Goal: Task Accomplishment & Management: Complete application form

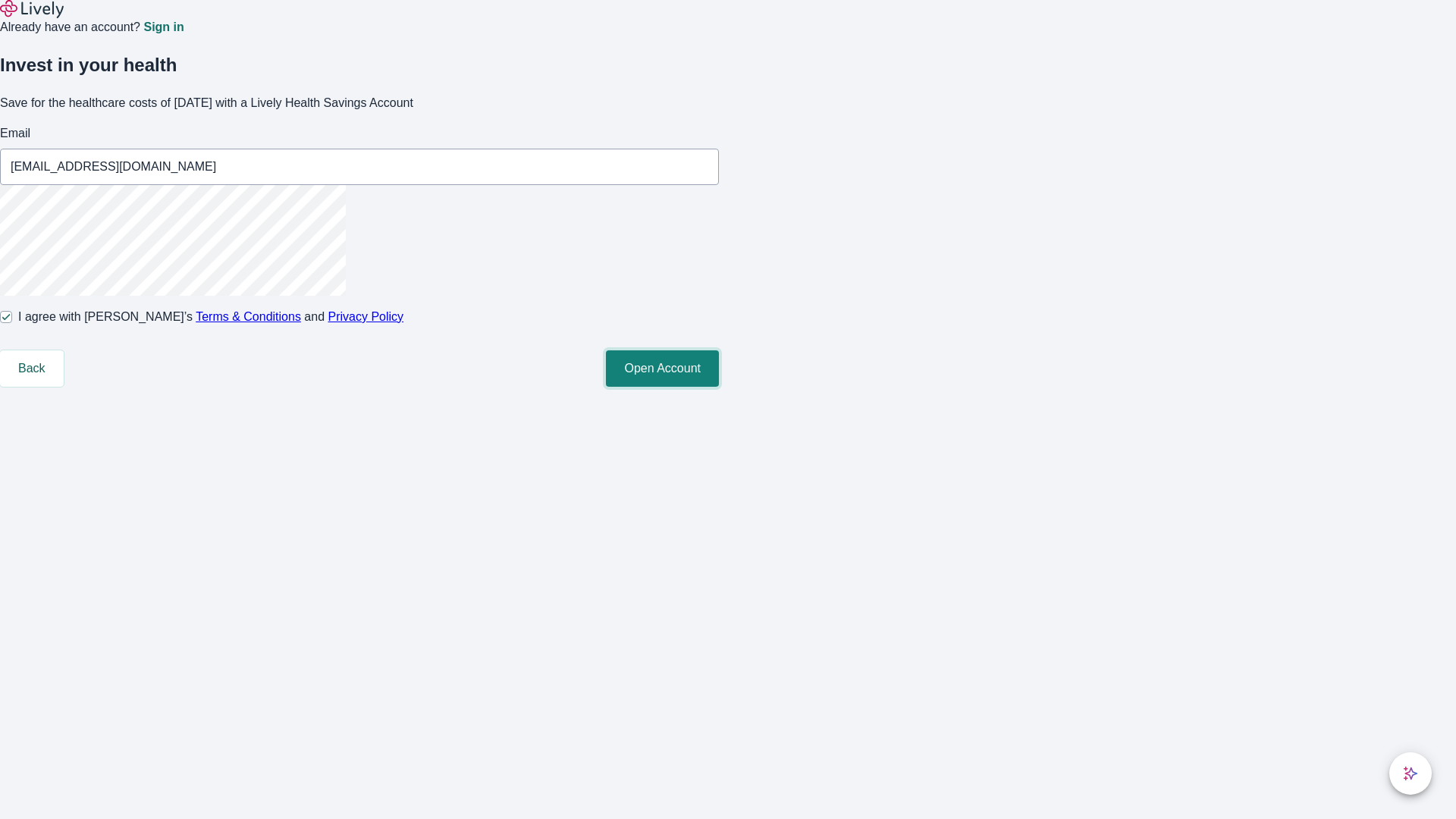
click at [719, 387] on button "Open Account" at bounding box center [662, 368] width 113 height 36
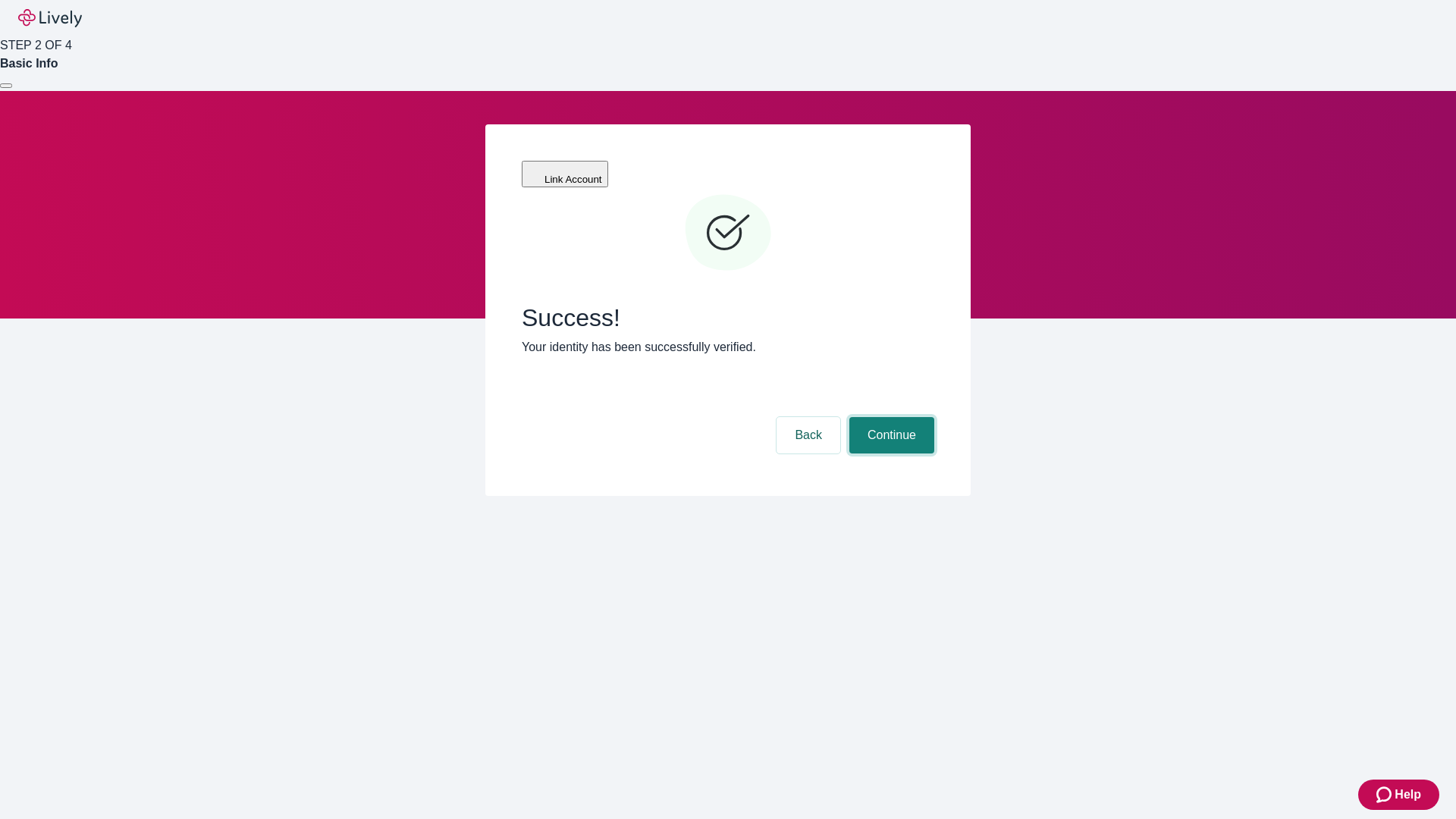
click at [889, 417] on button "Continue" at bounding box center [891, 434] width 85 height 36
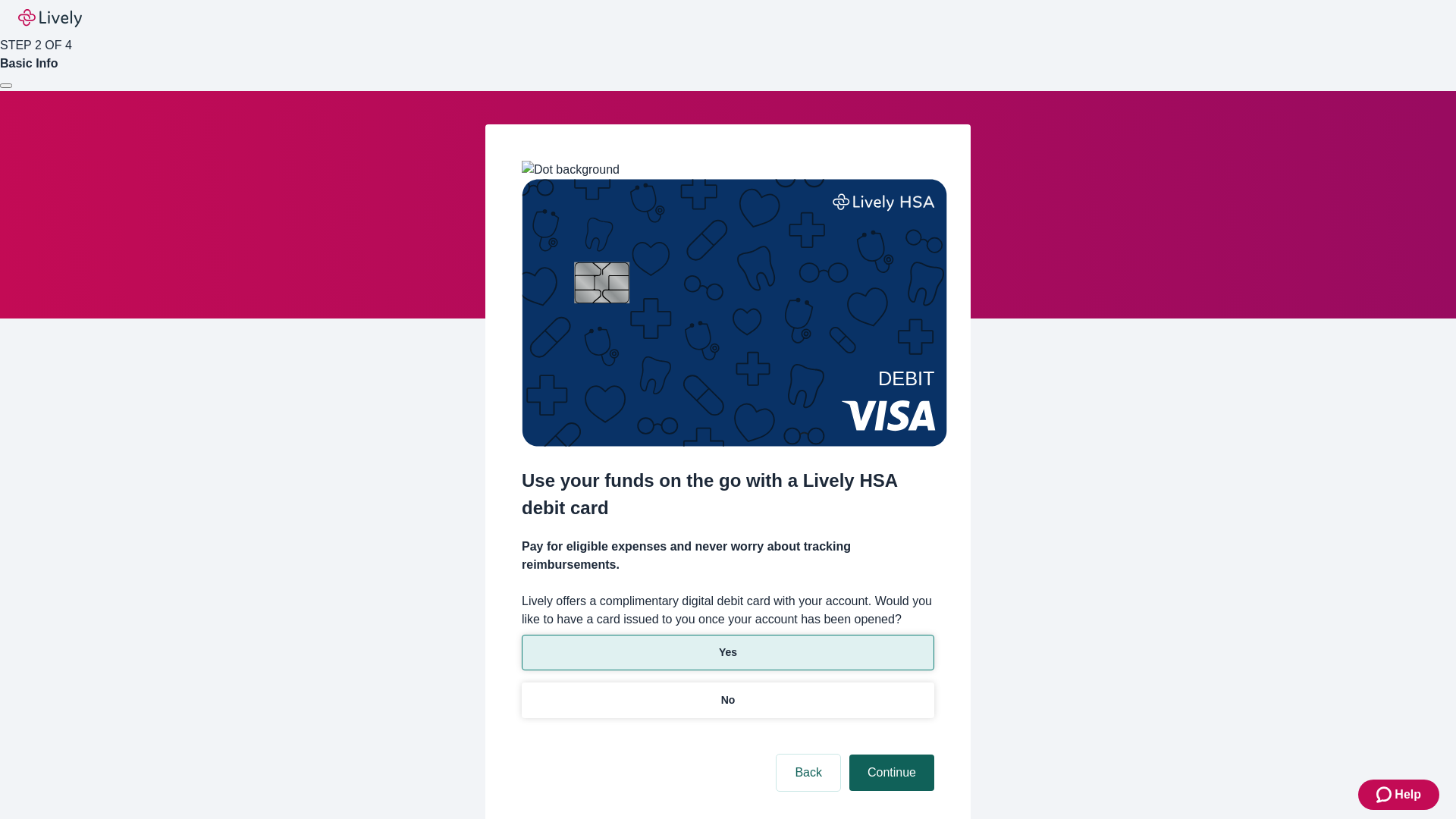
click at [727, 644] on p "Yes" at bounding box center [728, 652] width 19 height 16
click at [889, 755] on button "Continue" at bounding box center [891, 772] width 85 height 36
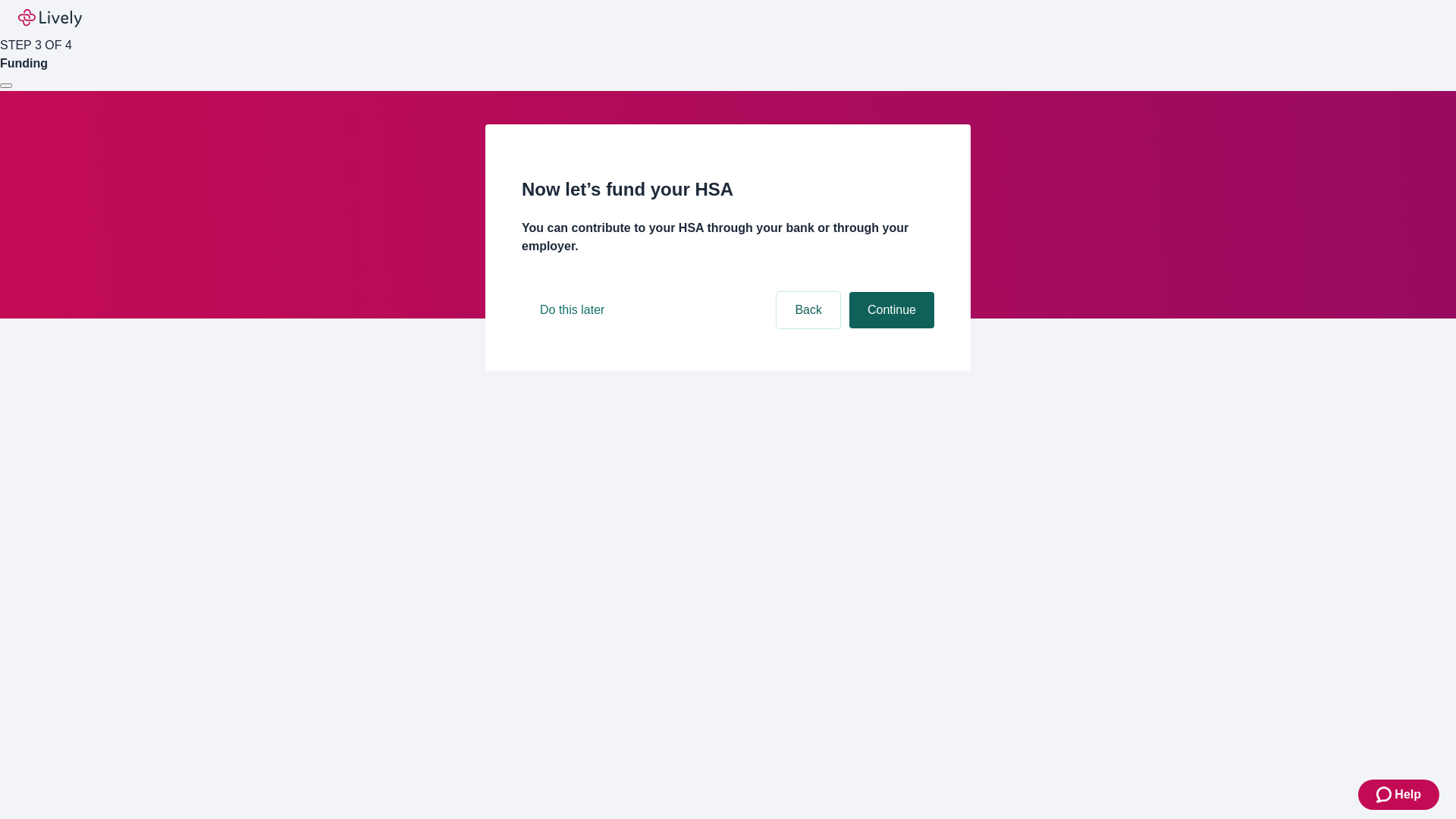
click at [889, 328] on button "Continue" at bounding box center [891, 310] width 85 height 36
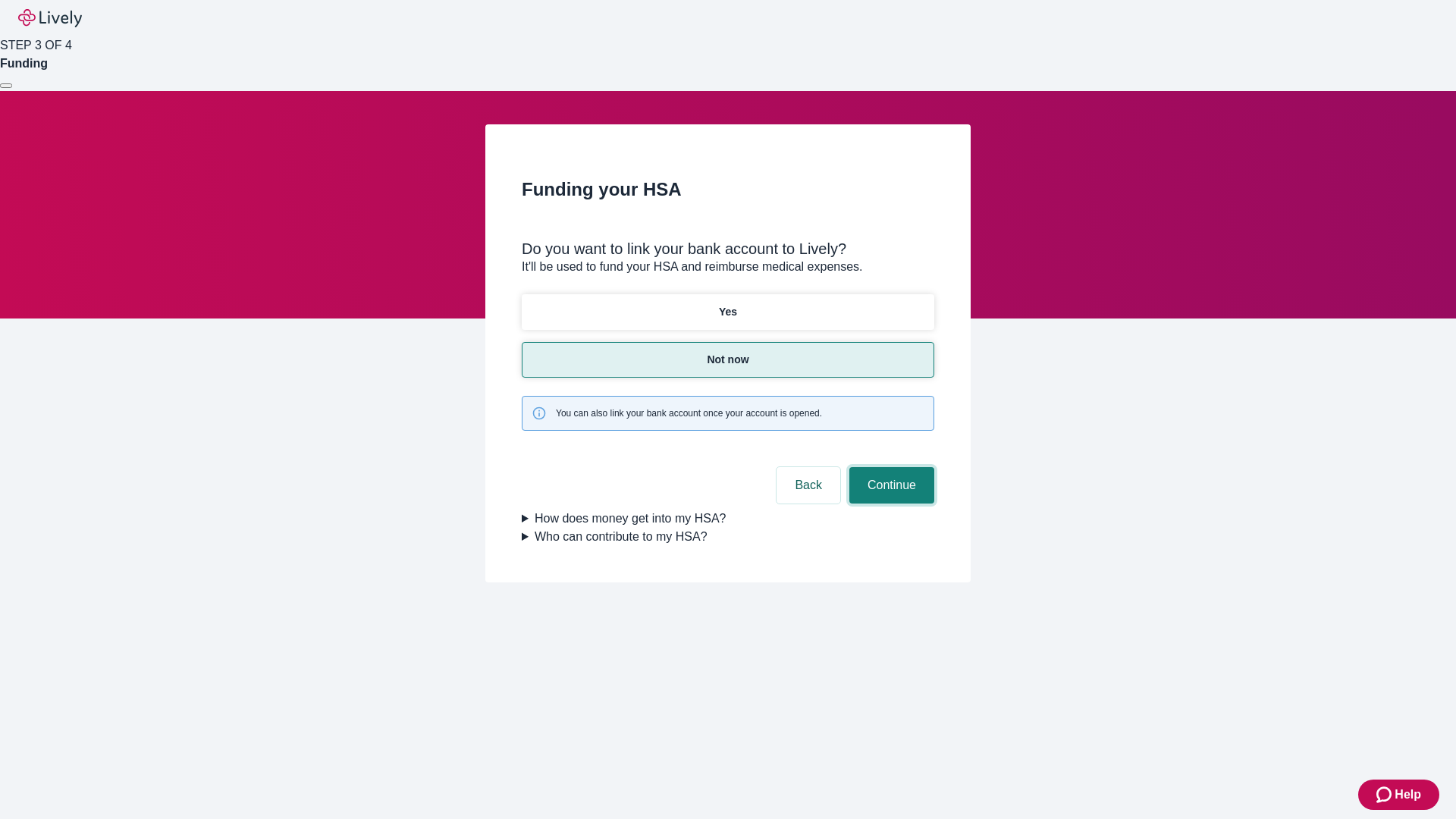
click at [889, 467] on button "Continue" at bounding box center [891, 484] width 85 height 36
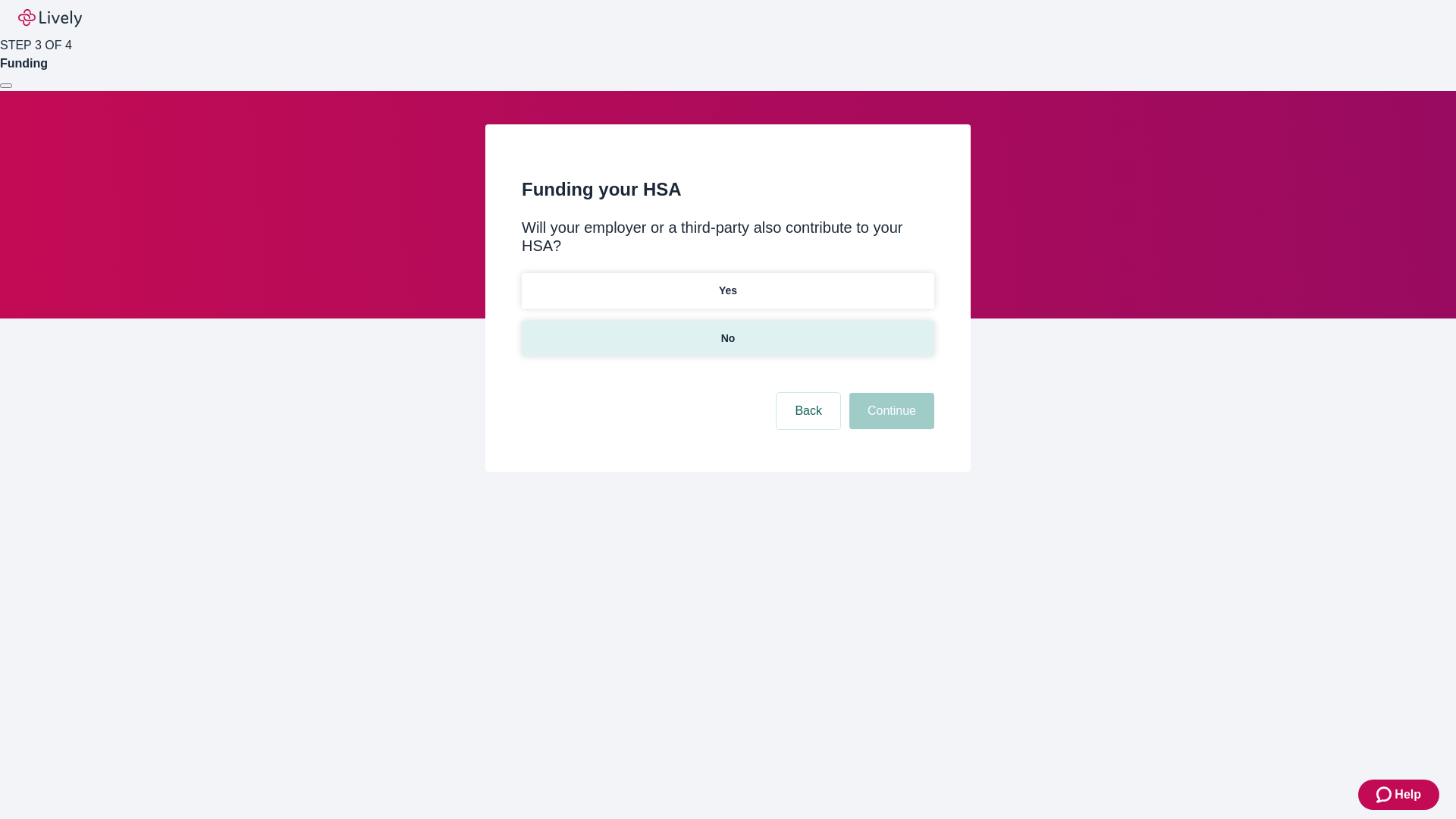
click at [727, 331] on p "No" at bounding box center [728, 339] width 15 height 16
click at [889, 393] on button "Continue" at bounding box center [891, 410] width 85 height 36
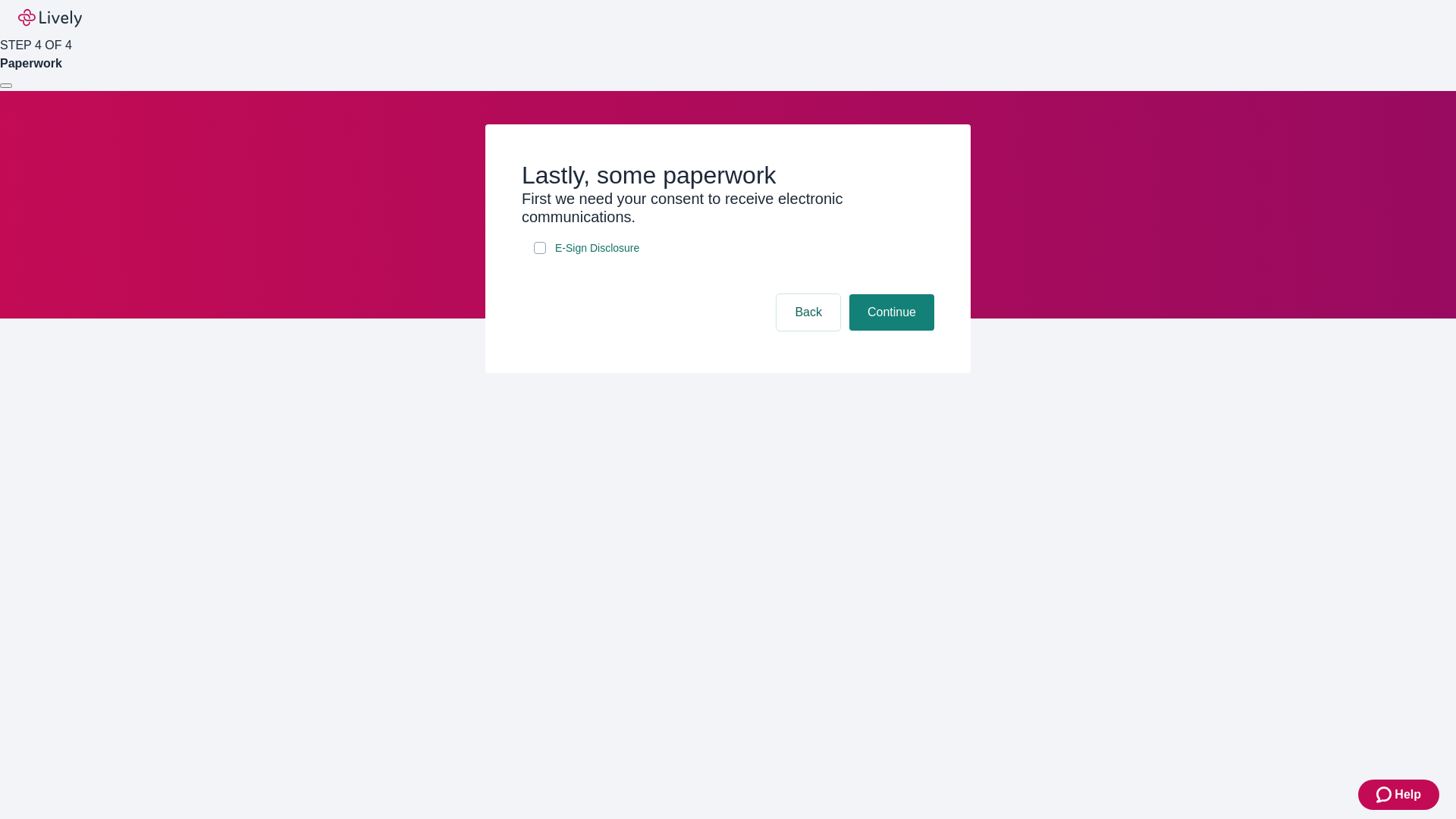
click at [540, 254] on input "E-Sign Disclosure" at bounding box center [539, 247] width 12 height 12
checkbox input "true"
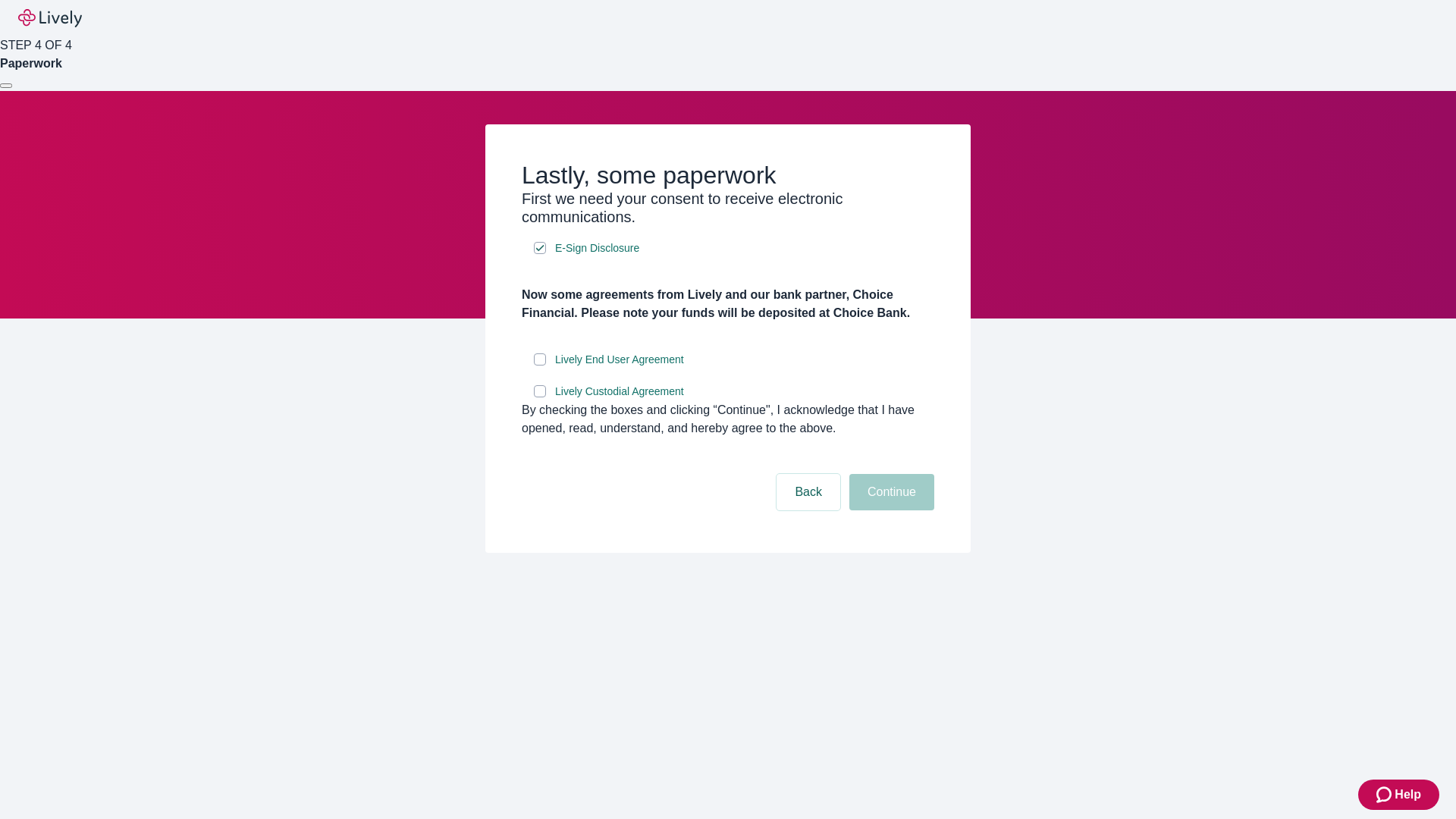
click at [540, 365] on input "Lively End User Agreement" at bounding box center [539, 359] width 12 height 12
checkbox input "true"
click at [540, 397] on input "Lively Custodial Agreement" at bounding box center [539, 391] width 12 height 12
checkbox input "true"
click at [889, 510] on button "Continue" at bounding box center [891, 492] width 85 height 36
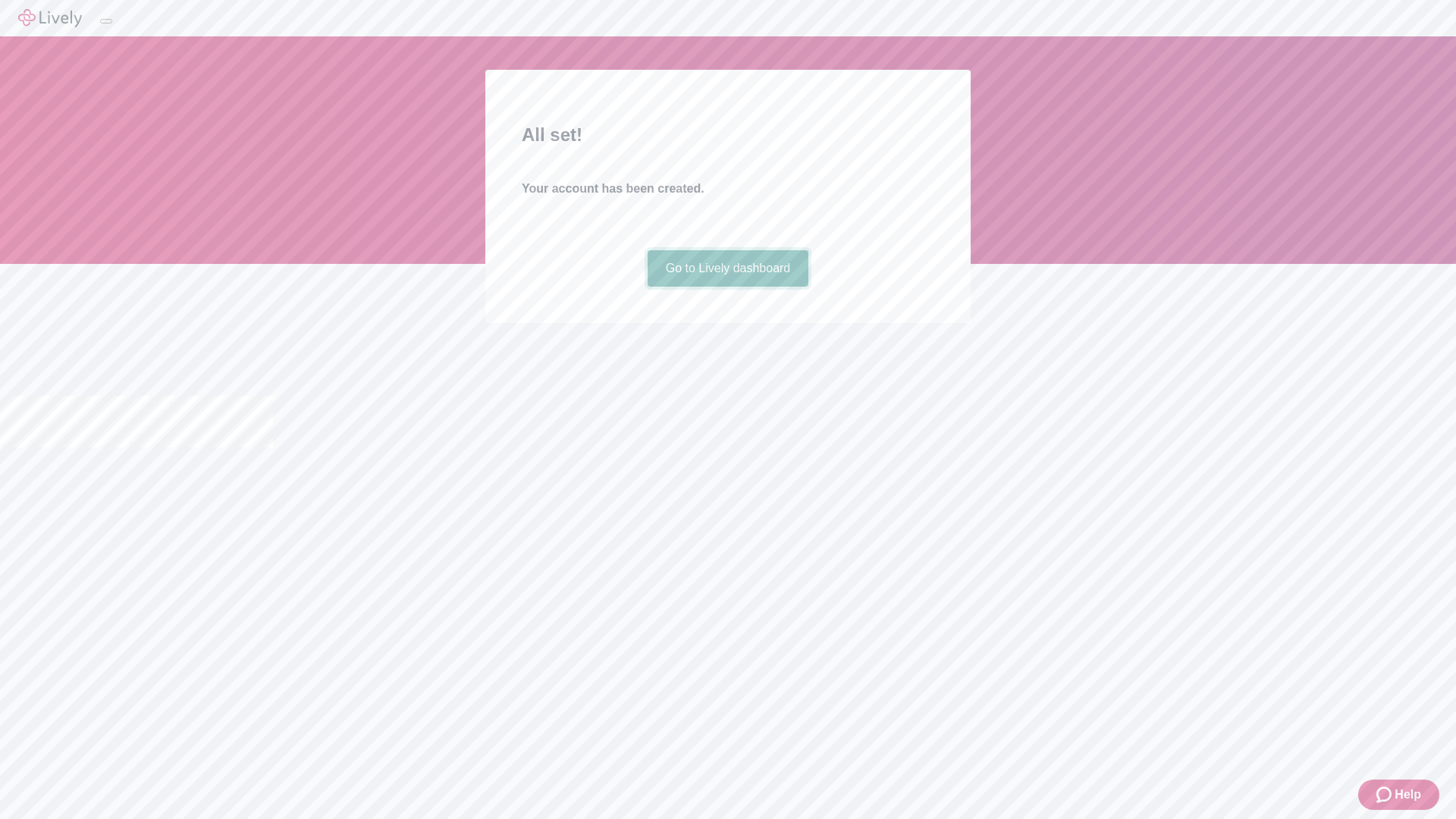
click at [727, 286] on link "Go to Lively dashboard" at bounding box center [728, 268] width 161 height 36
